Goal: Information Seeking & Learning: Understand process/instructions

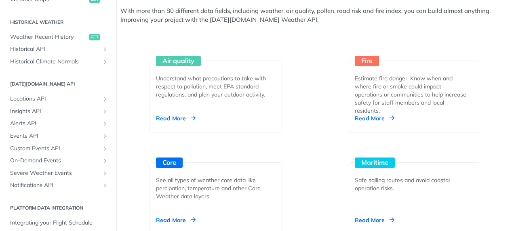
scroll to position [305, 0]
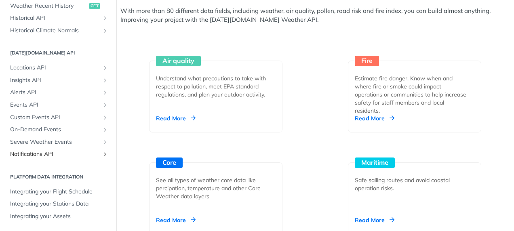
click at [60, 151] on span "Notifications API" at bounding box center [55, 154] width 90 height 8
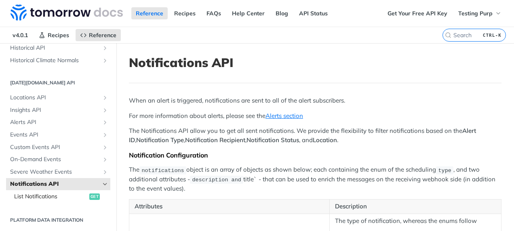
click at [64, 199] on span "List Notifications" at bounding box center [50, 197] width 73 height 8
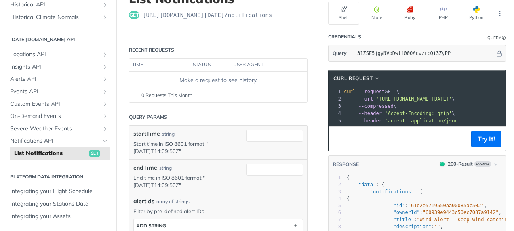
drag, startPoint x: 423, startPoint y: 131, endPoint x: 480, endPoint y: 128, distance: 56.2
click at [480, 128] on div "cURL Request xxxxxxxxxx 1 curl --request GET \ 2 --url '[URL][DOMAIN_NAME][DATE…" at bounding box center [417, 111] width 178 height 82
click at [489, 71] on header "cURL Request" at bounding box center [416, 78] width 177 height 16
click at [462, 108] on pre "--compressed \" at bounding box center [470, 106] width 256 height 7
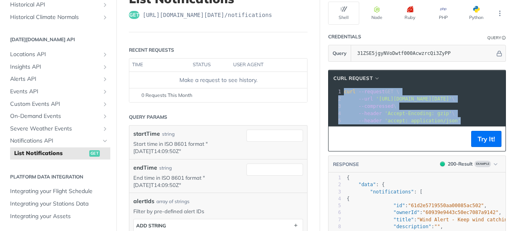
drag, startPoint x: 453, startPoint y: 122, endPoint x: 326, endPoint y: 88, distance: 131.9
click at [342, 88] on div "1 curl --request GET \ 2 --url '[URL][DOMAIN_NAME][DATE]' \ 3 --compressed \ 4 …" at bounding box center [470, 106] width 256 height 36
copy div "curl --request GET \ 2 --url '[URL][DOMAIN_NAME][DATE]' \ 3 --compressed \ 4 --…"
